Goal: Task Accomplishment & Management: Use online tool/utility

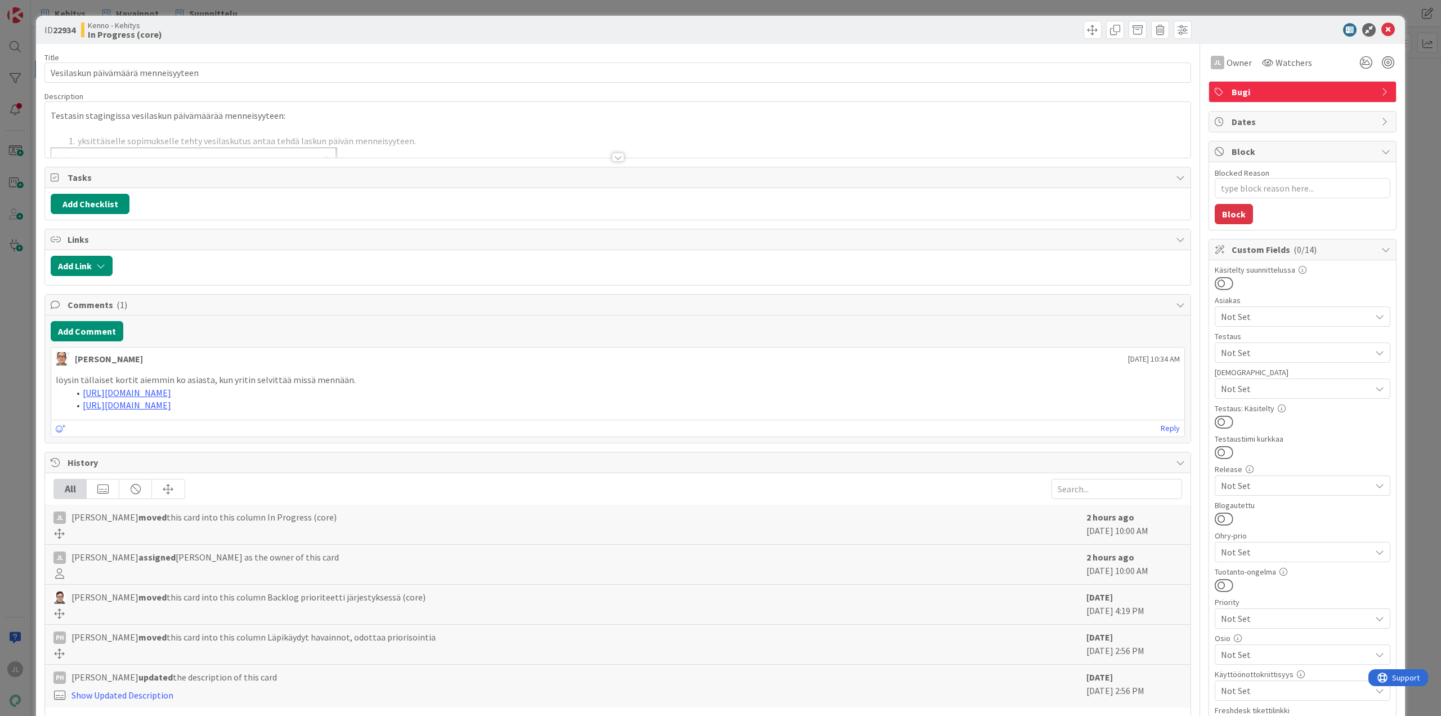
click at [382, 126] on p at bounding box center [618, 128] width 1135 height 13
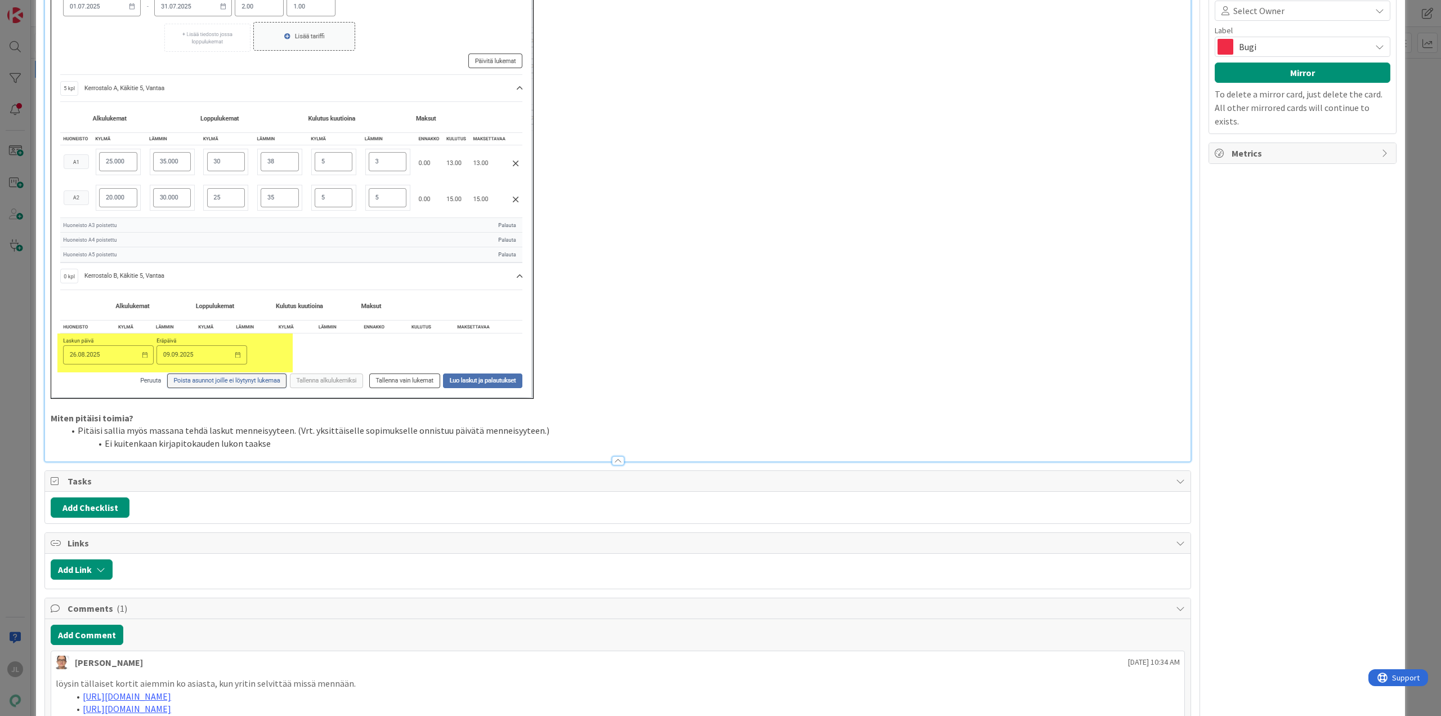
scroll to position [872, 0]
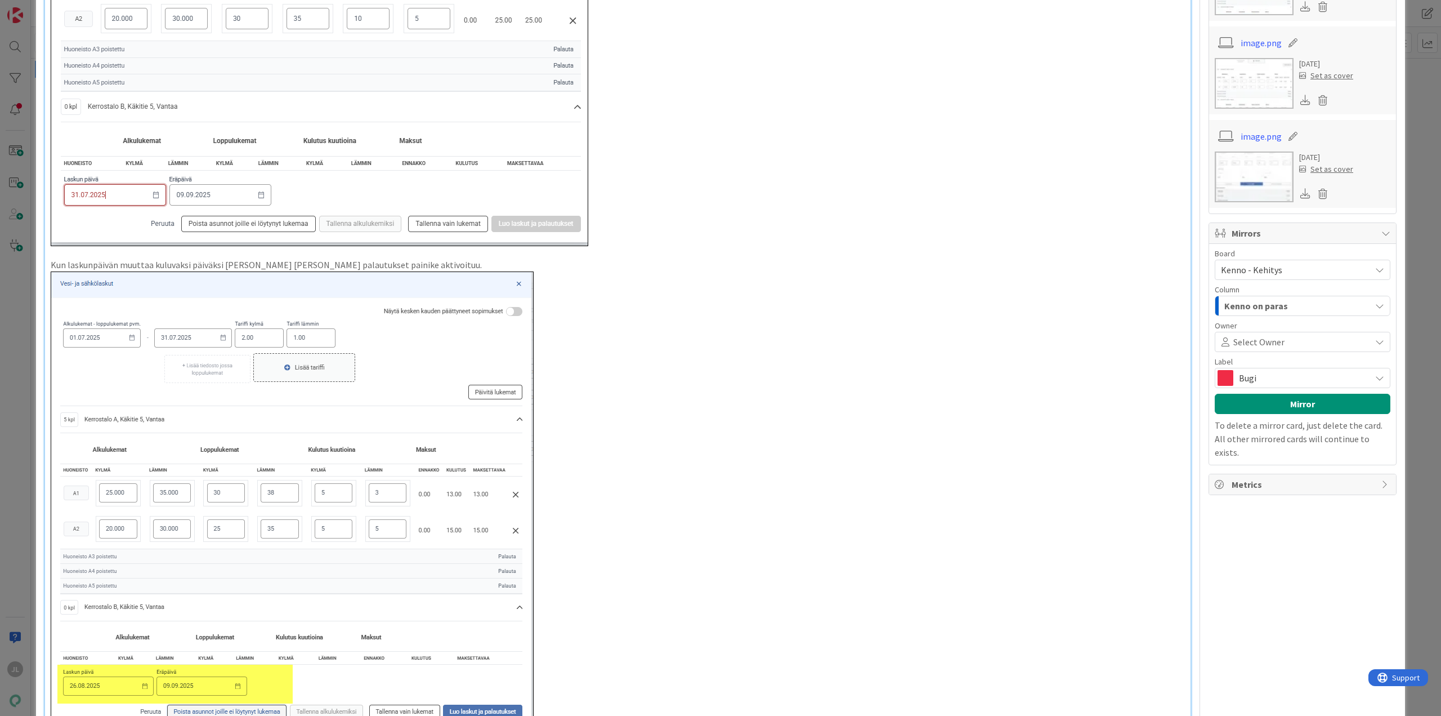
type textarea "x"
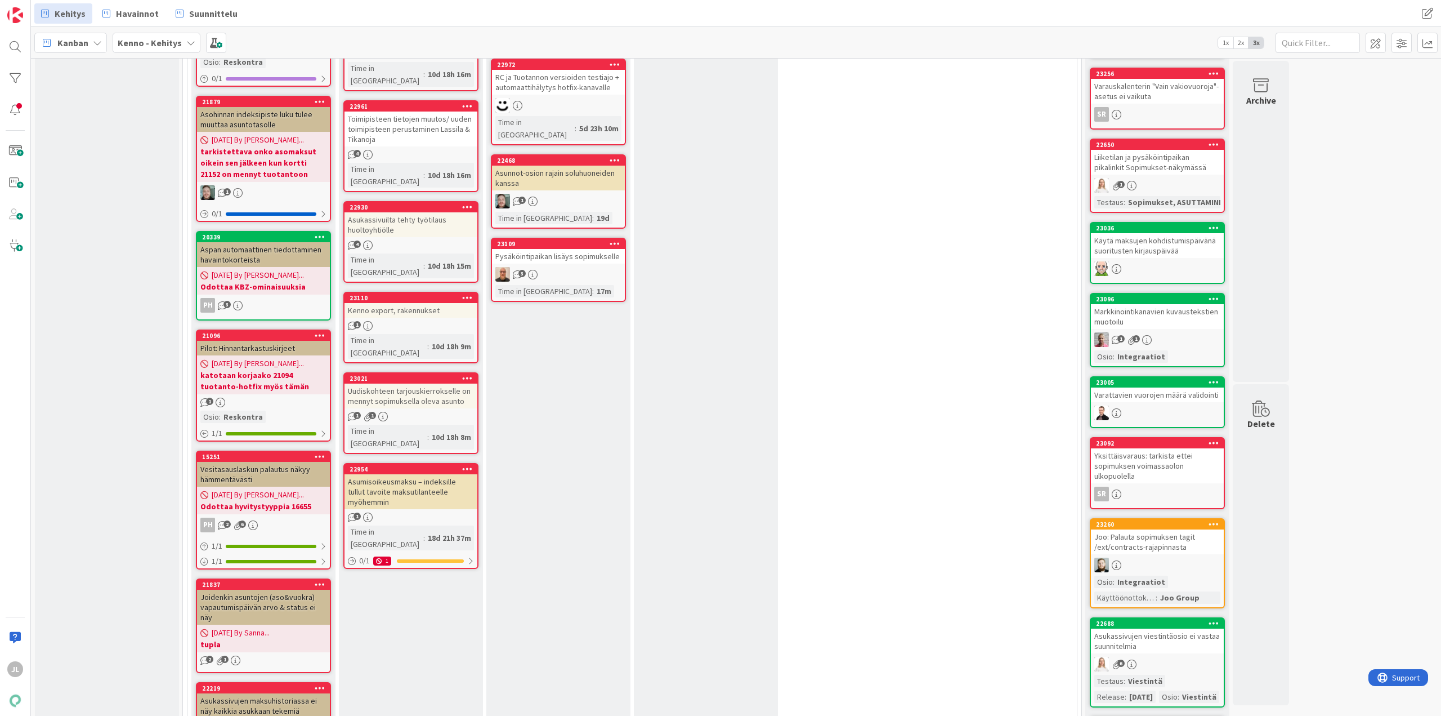
scroll to position [676, 0]
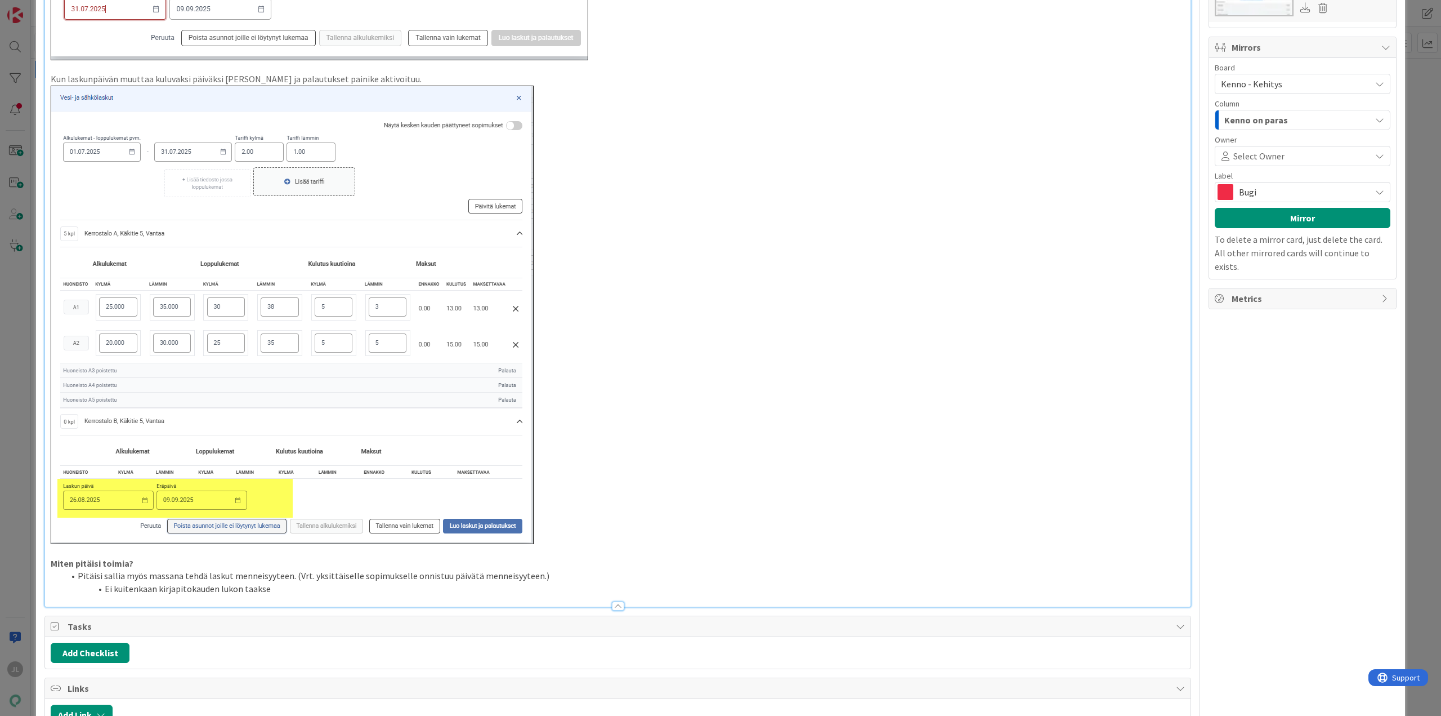
scroll to position [1548, 0]
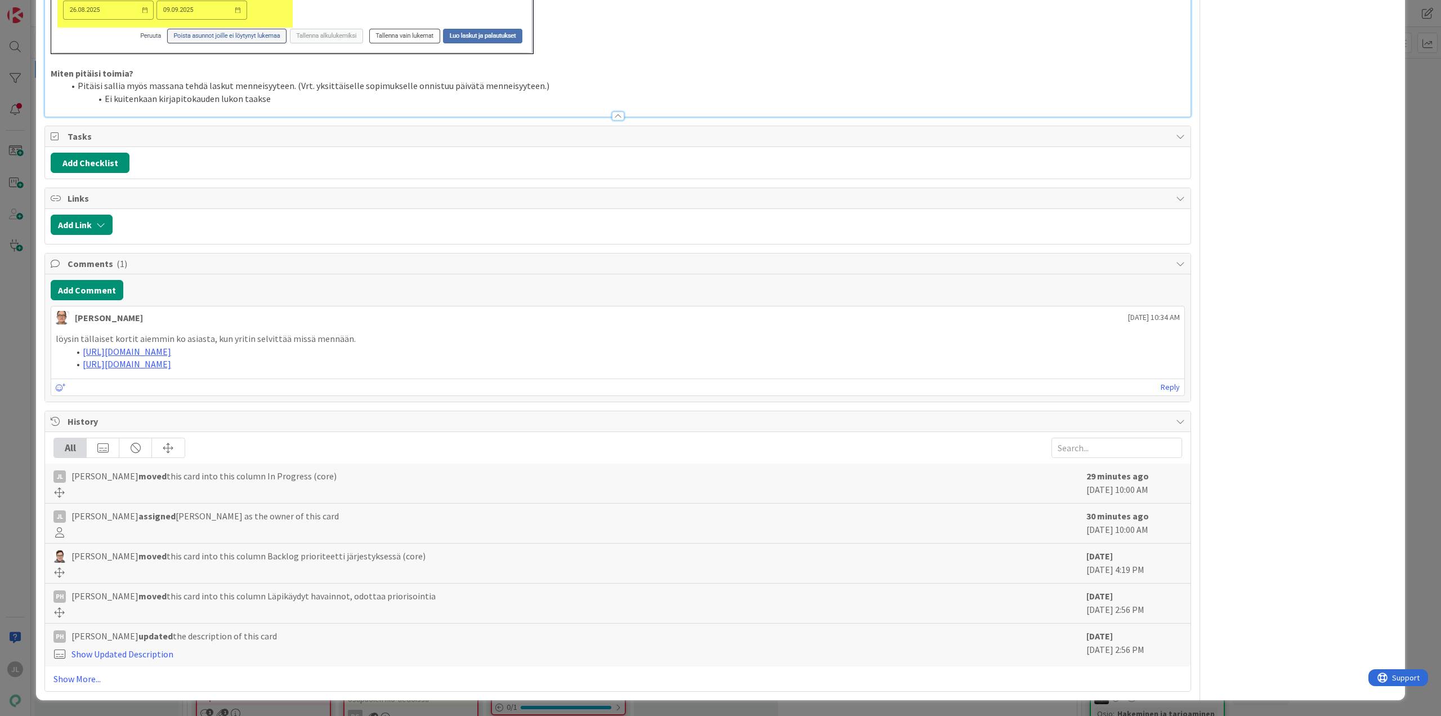
click at [293, 95] on li "Ei kuitenkaan kirjapitokauden lukon taakse" at bounding box center [624, 98] width 1121 height 13
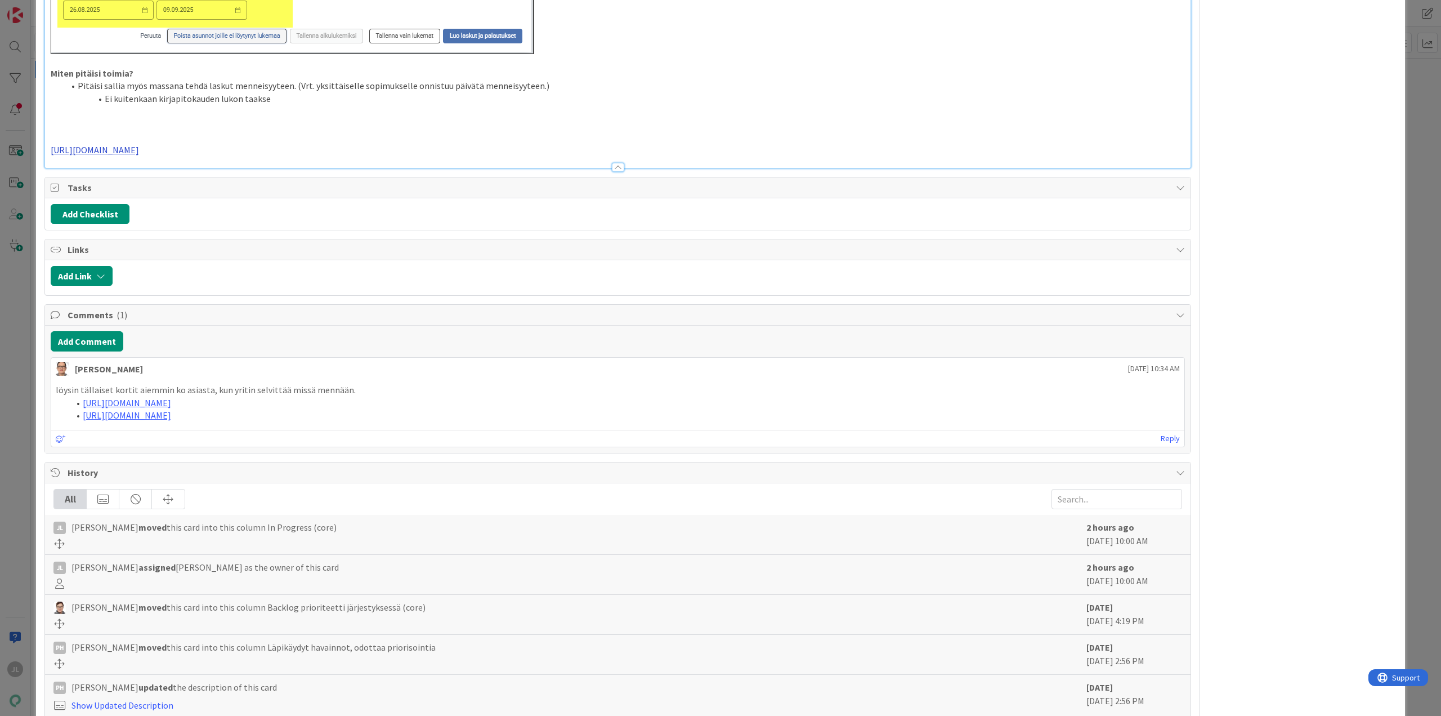
click at [139, 149] on link "https://github.com/pandiafi/kenno/pull/8450/files" at bounding box center [95, 149] width 88 height 11
click at [284, 150] on p "https://github.com/pandiafi/kenno/pull/8450/files" at bounding box center [618, 150] width 1135 height 13
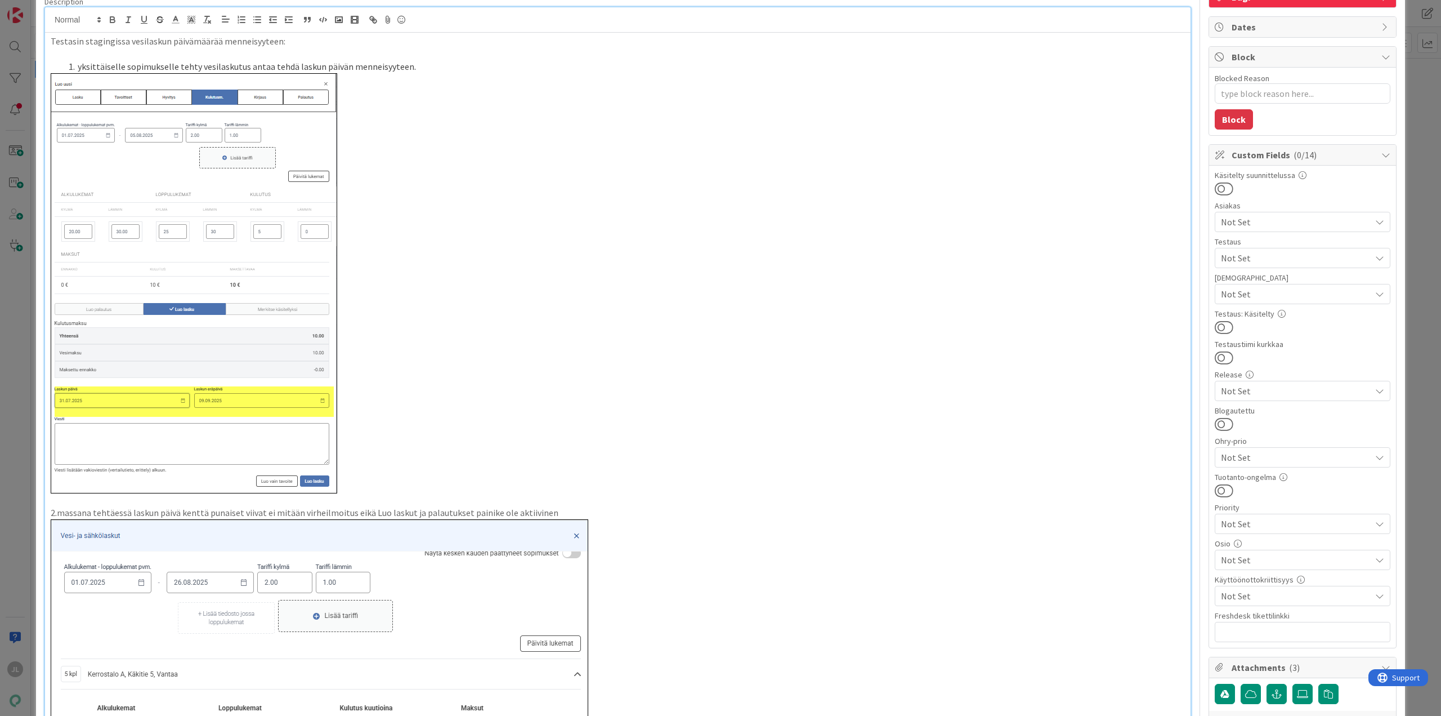
scroll to position [0, 0]
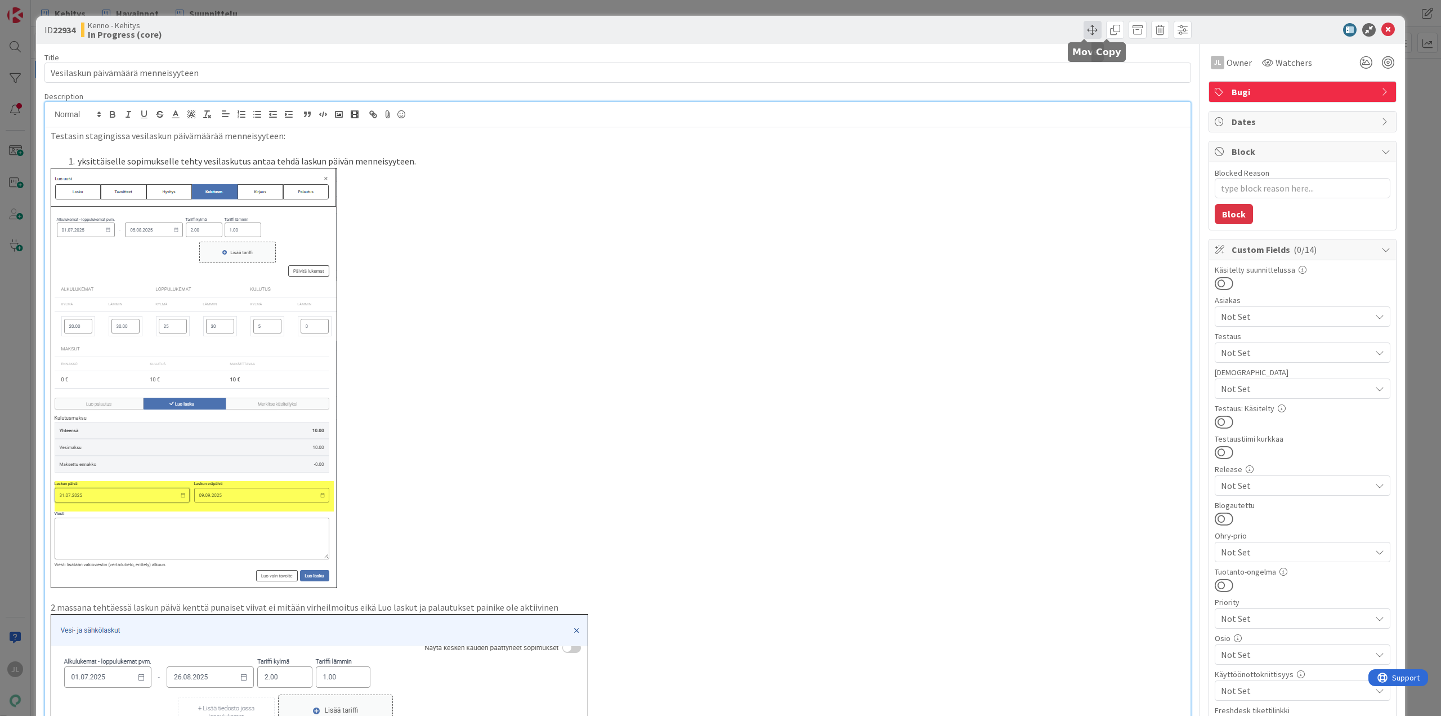
click at [1086, 32] on span at bounding box center [1093, 30] width 18 height 18
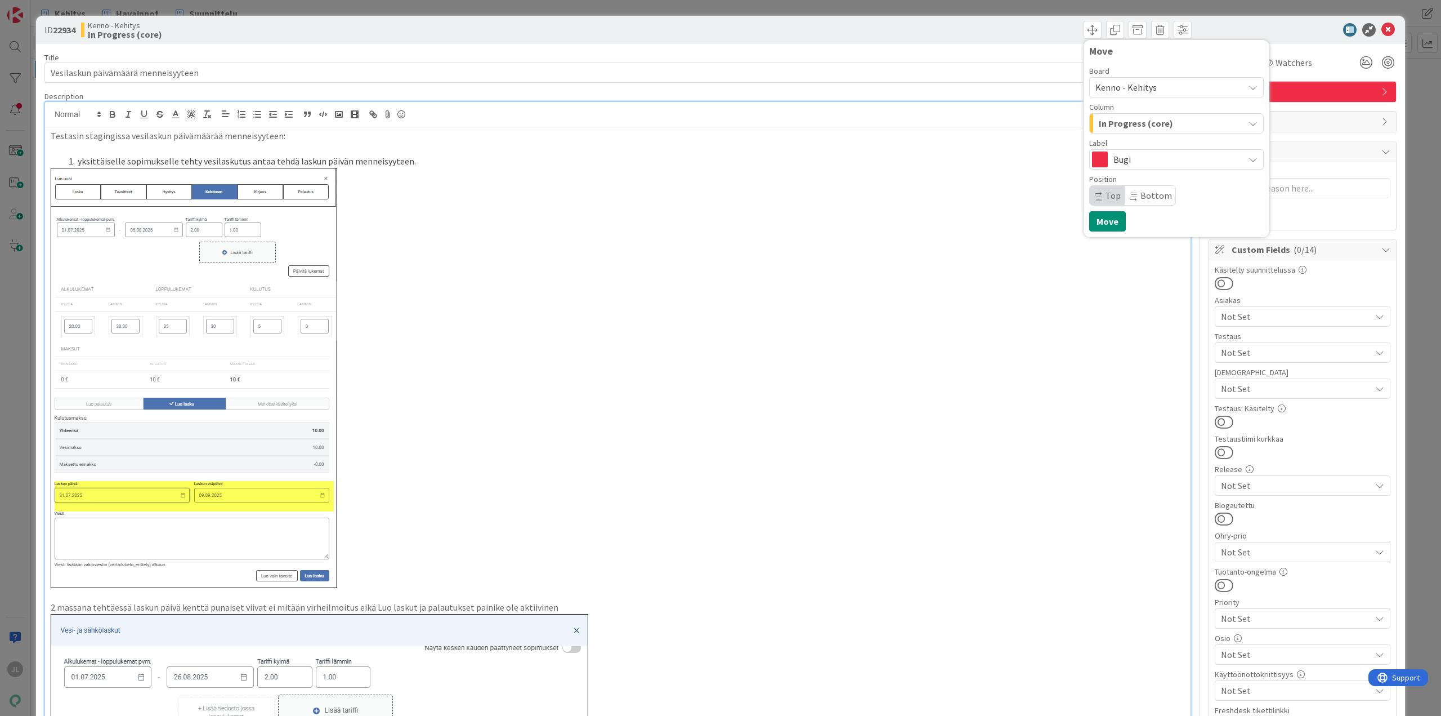
click at [1153, 123] on span "In Progress (core)" at bounding box center [1136, 123] width 74 height 15
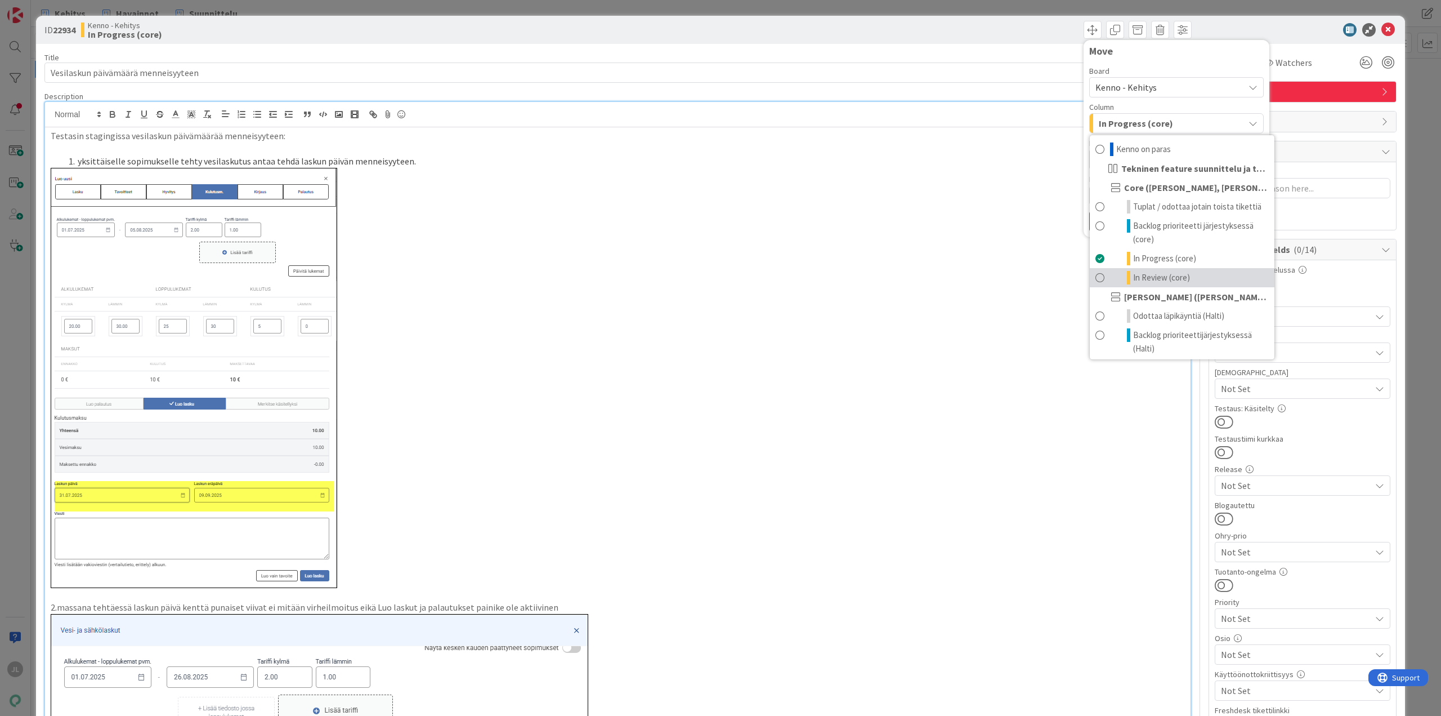
click at [1151, 275] on span "In Review (core)" at bounding box center [1161, 278] width 57 height 14
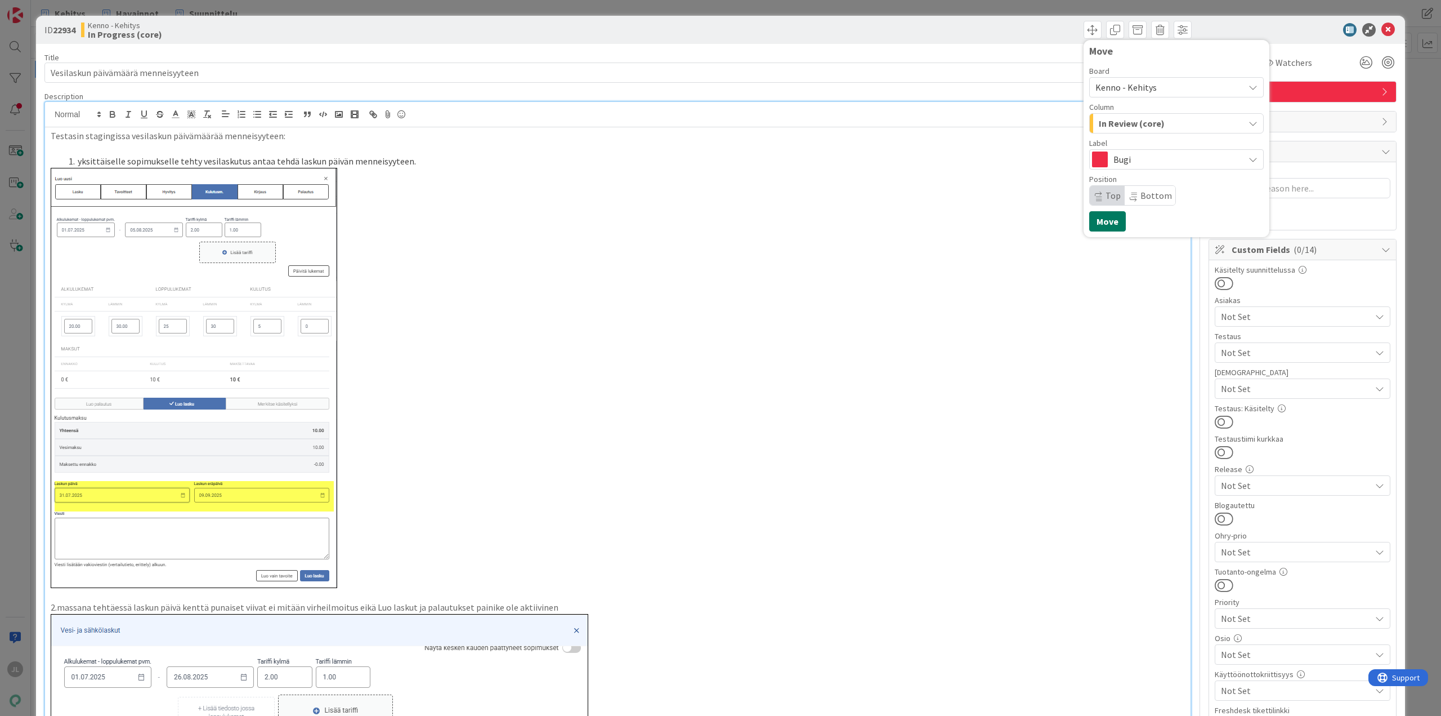
click at [1101, 224] on button "Move" at bounding box center [1107, 221] width 37 height 20
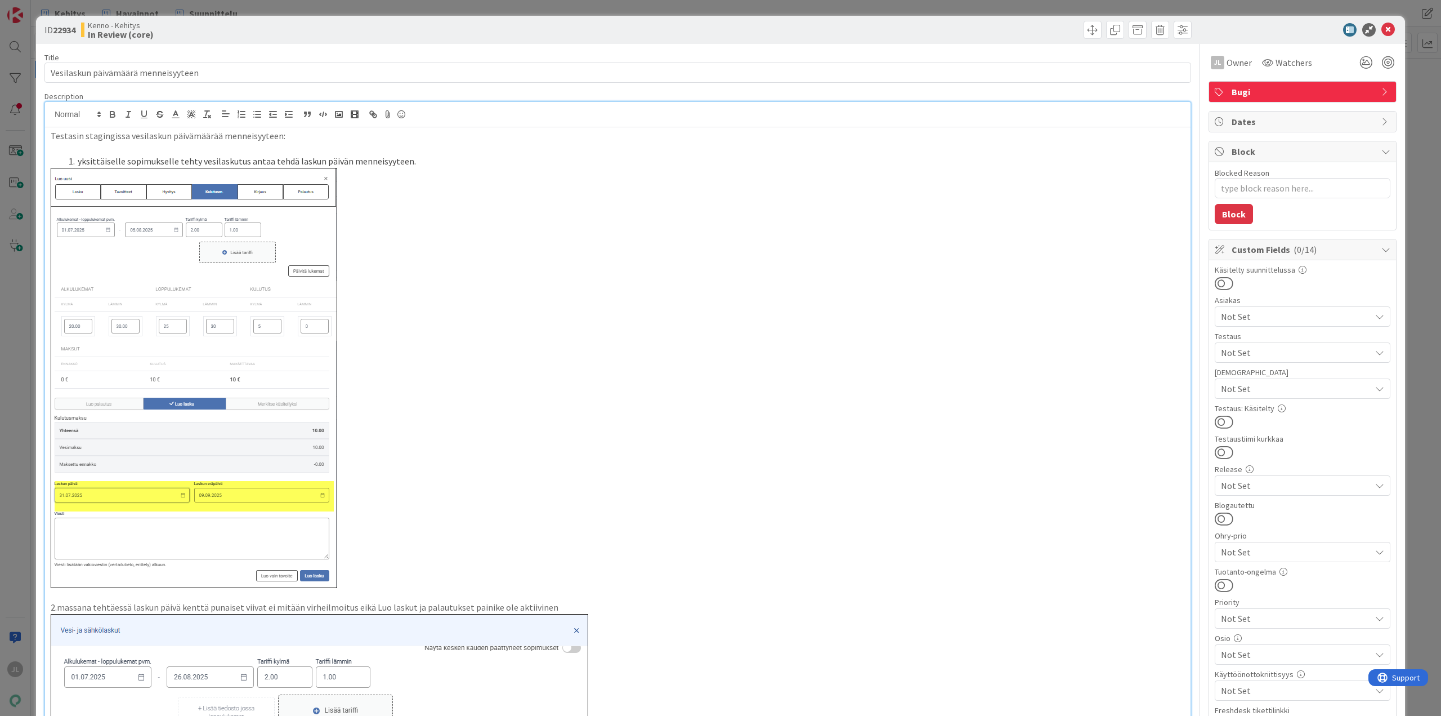
type textarea "x"
click at [1382, 30] on icon at bounding box center [1389, 30] width 14 height 14
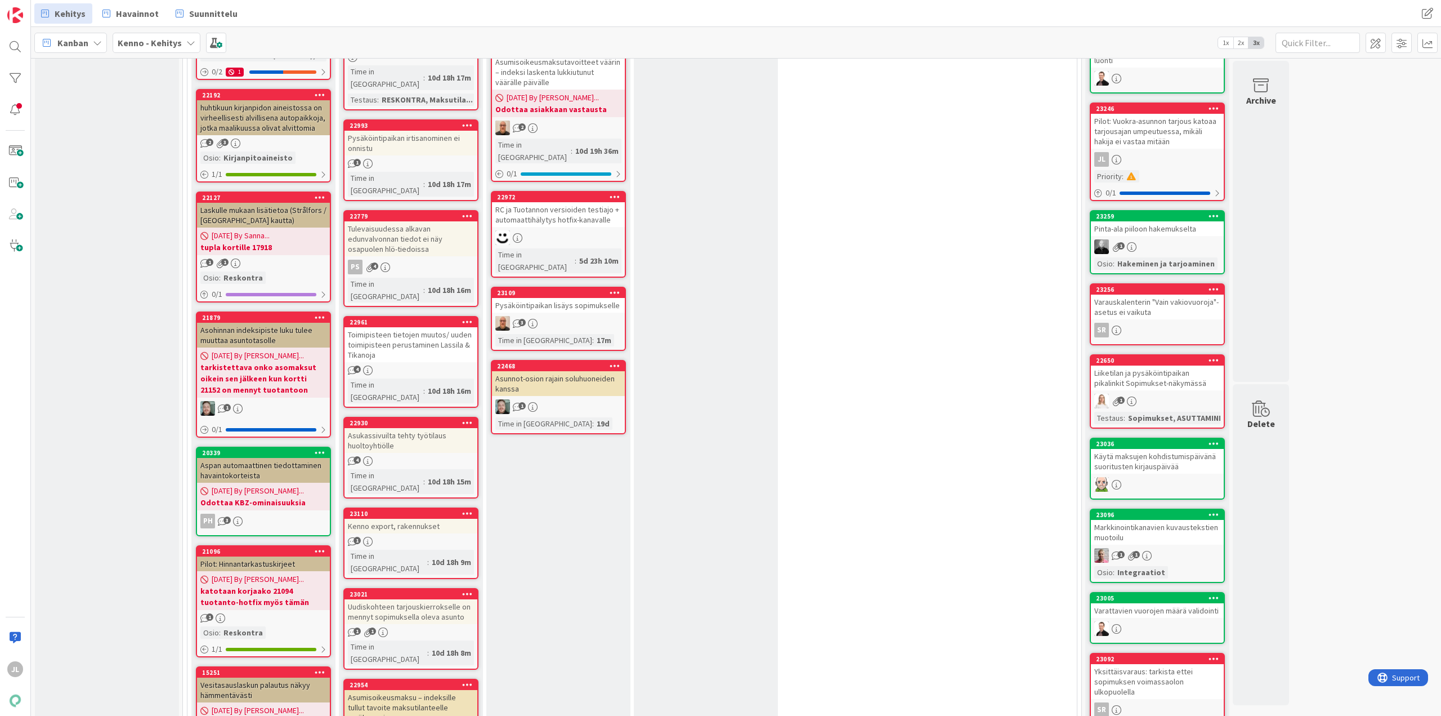
scroll to position [450, 0]
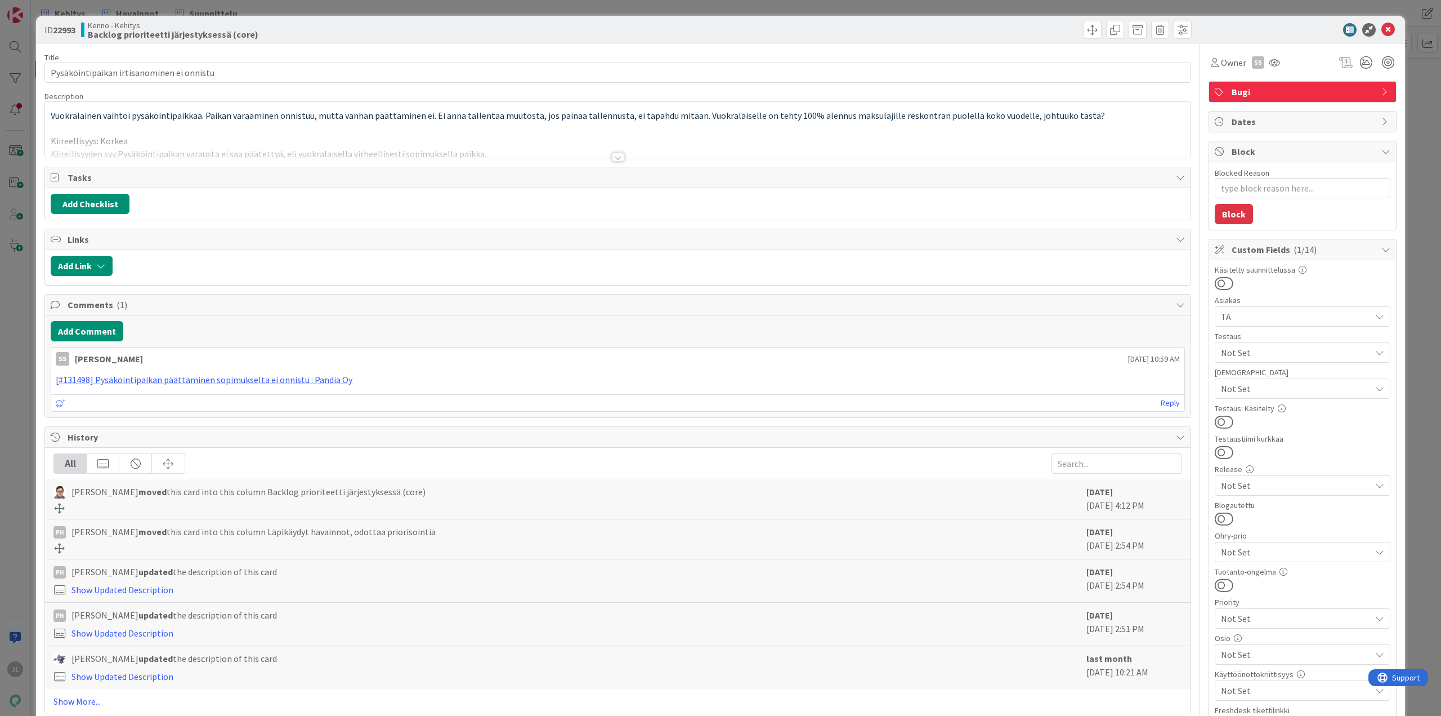
click at [614, 127] on p at bounding box center [618, 128] width 1135 height 13
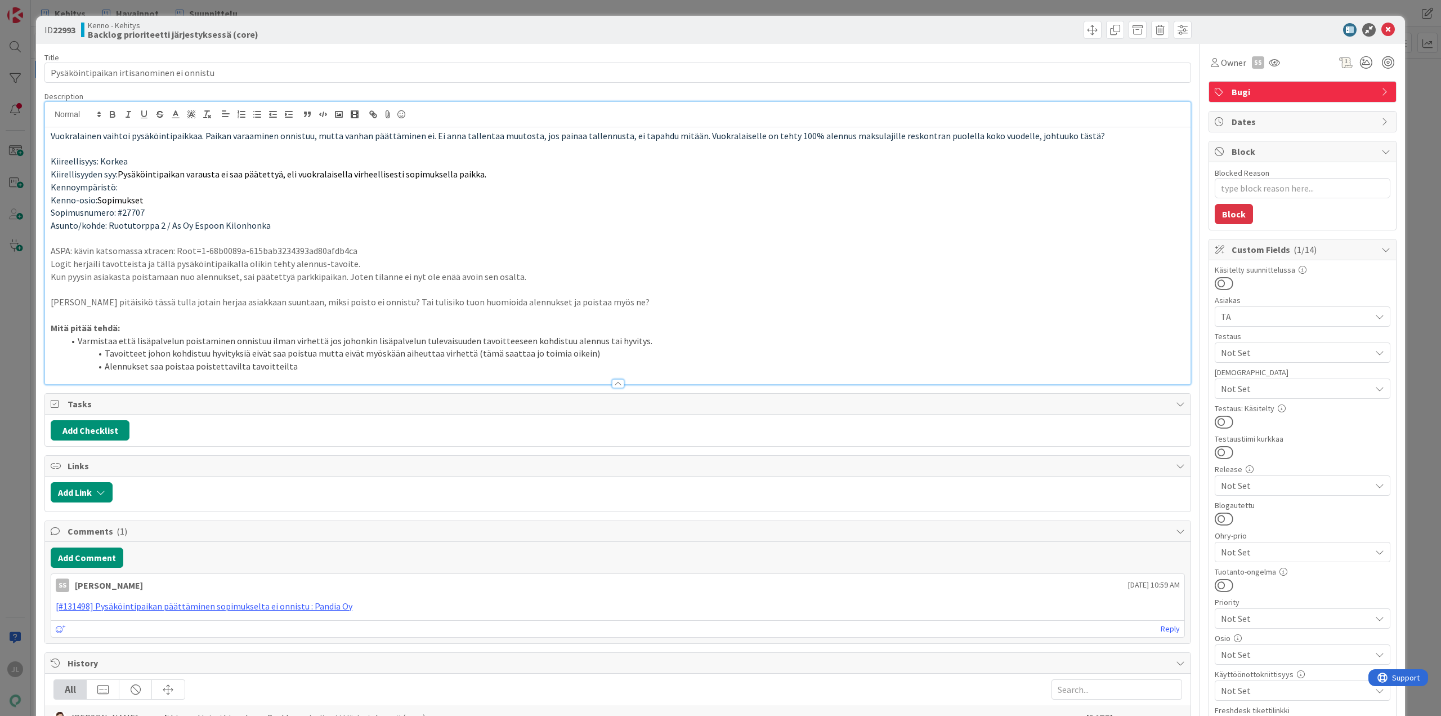
type textarea "x"
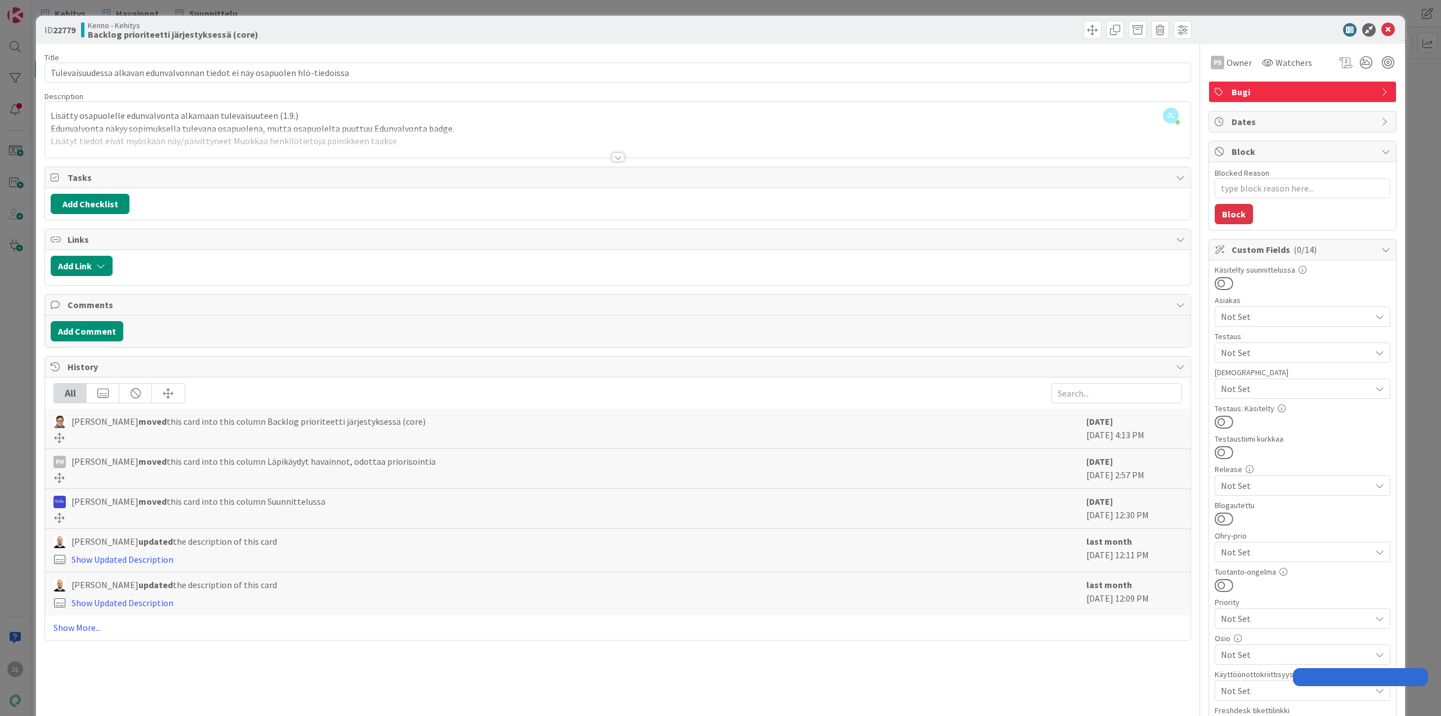
type textarea "x"
